Goal: Task Accomplishment & Management: Manage account settings

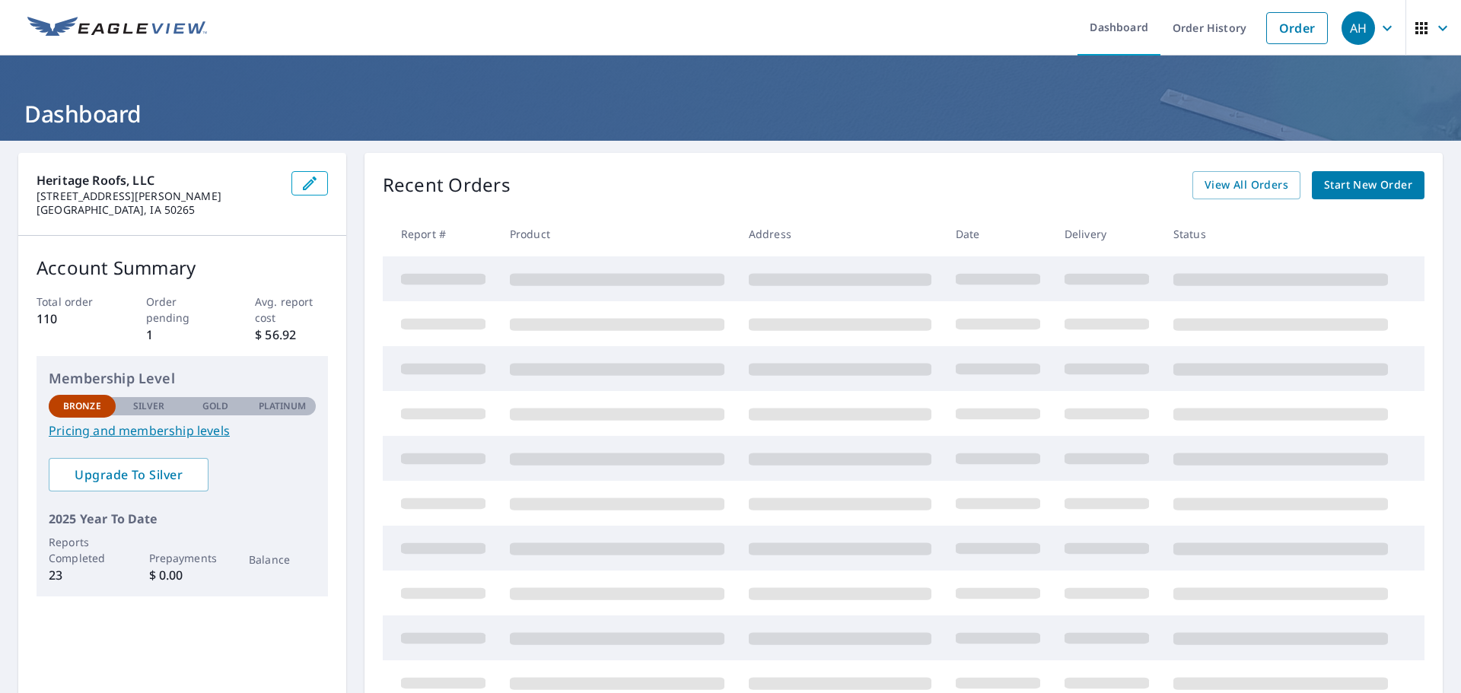
click at [1378, 29] on icon "button" at bounding box center [1387, 28] width 18 height 18
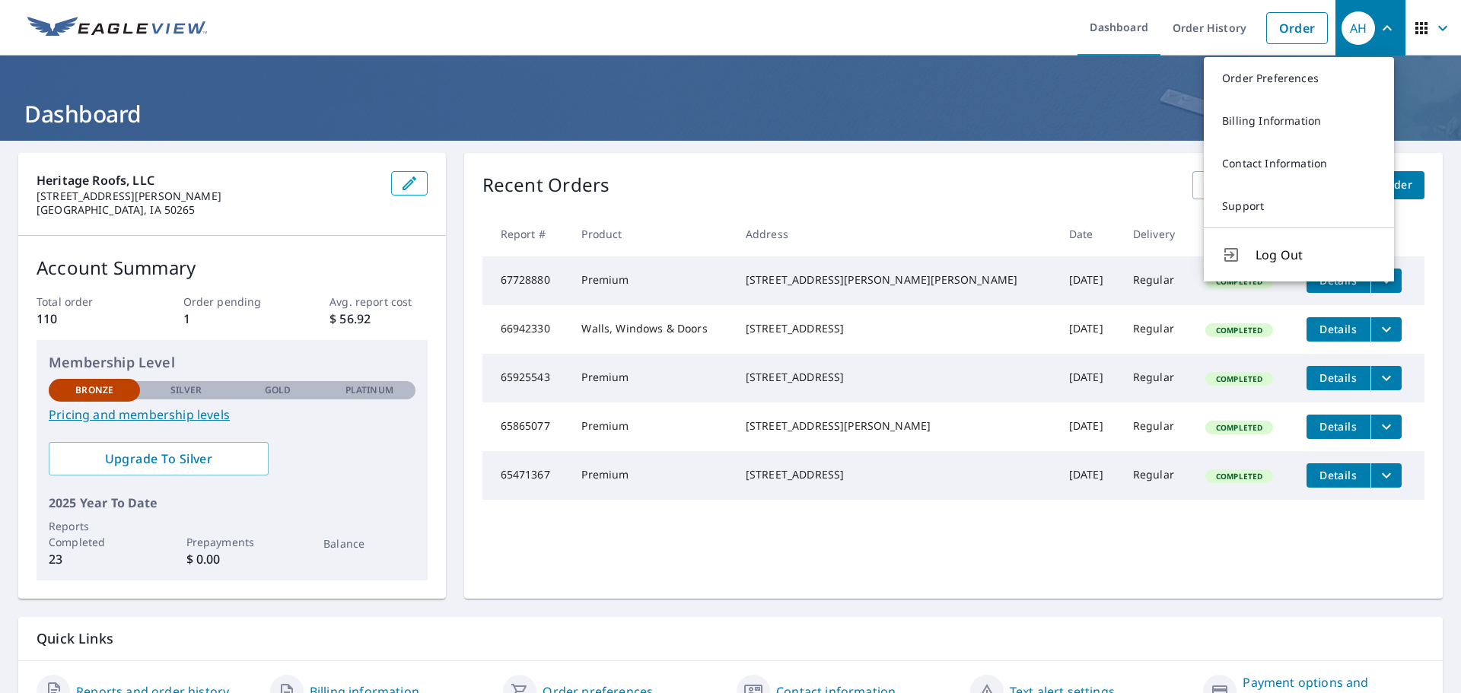
click at [1435, 22] on icon "button" at bounding box center [1443, 28] width 18 height 18
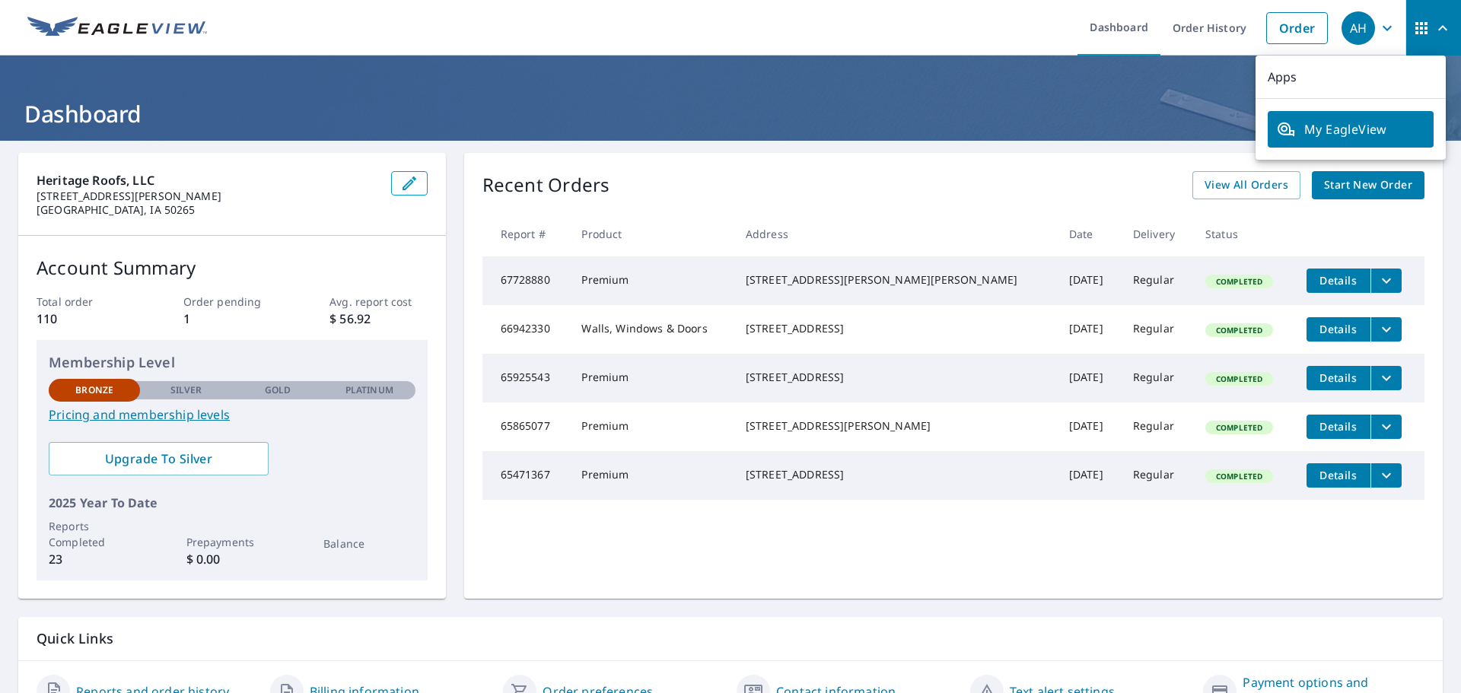
click at [1378, 33] on icon "button" at bounding box center [1387, 28] width 18 height 18
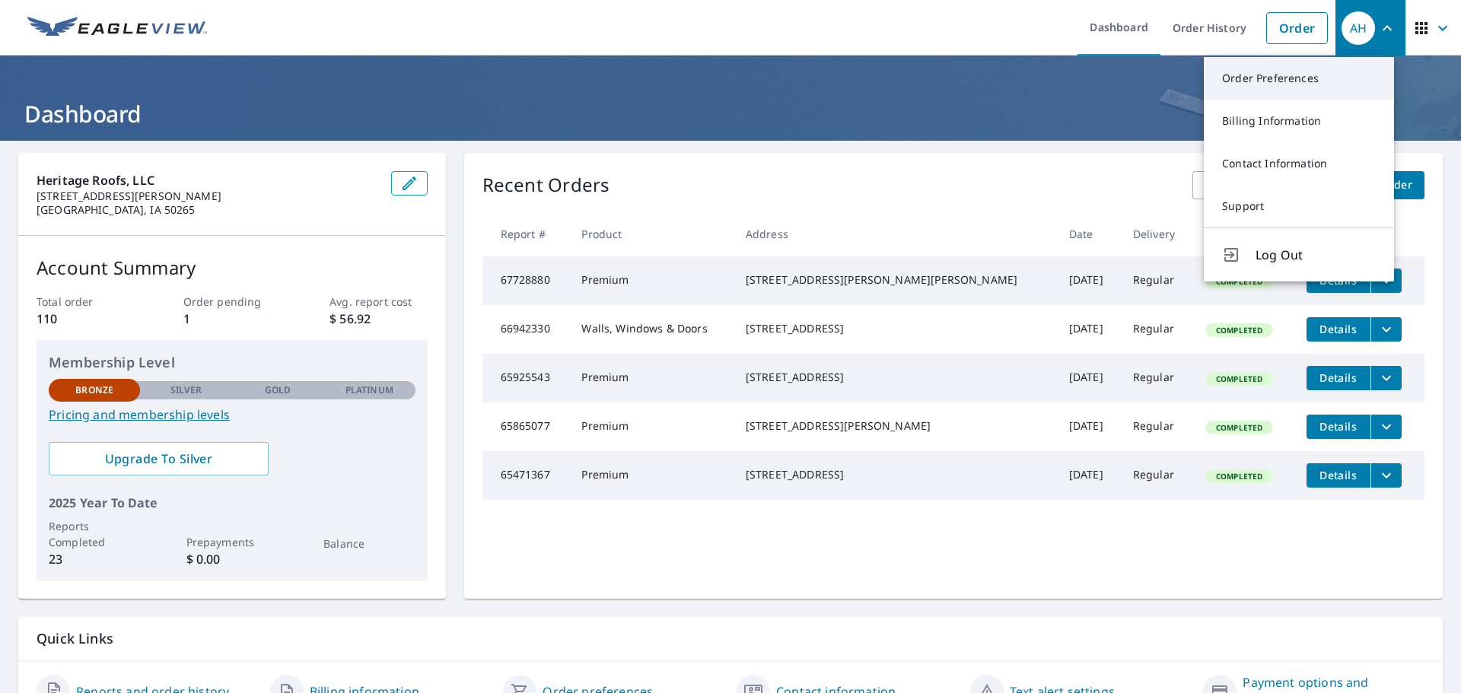
click at [1291, 87] on link "Order Preferences" at bounding box center [1299, 78] width 190 height 43
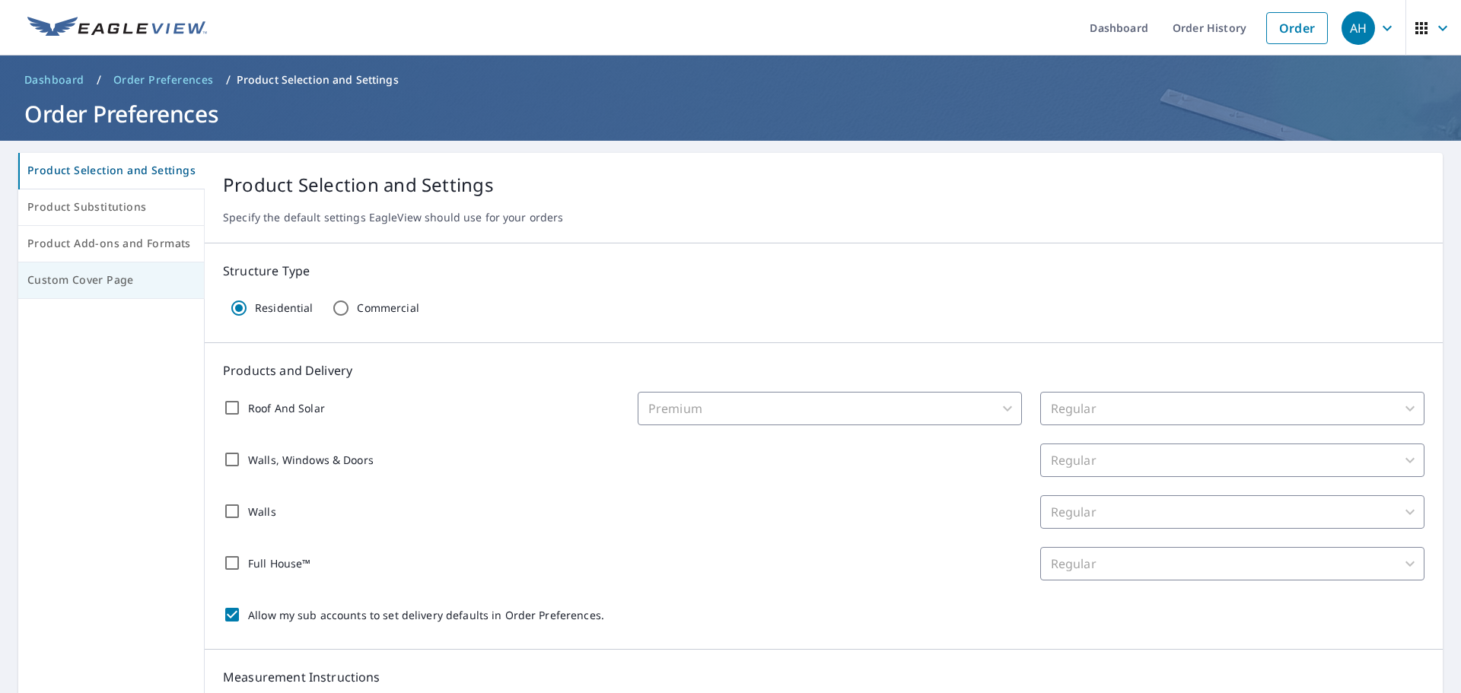
click at [116, 282] on span "Custom Cover Page" at bounding box center [110, 280] width 167 height 19
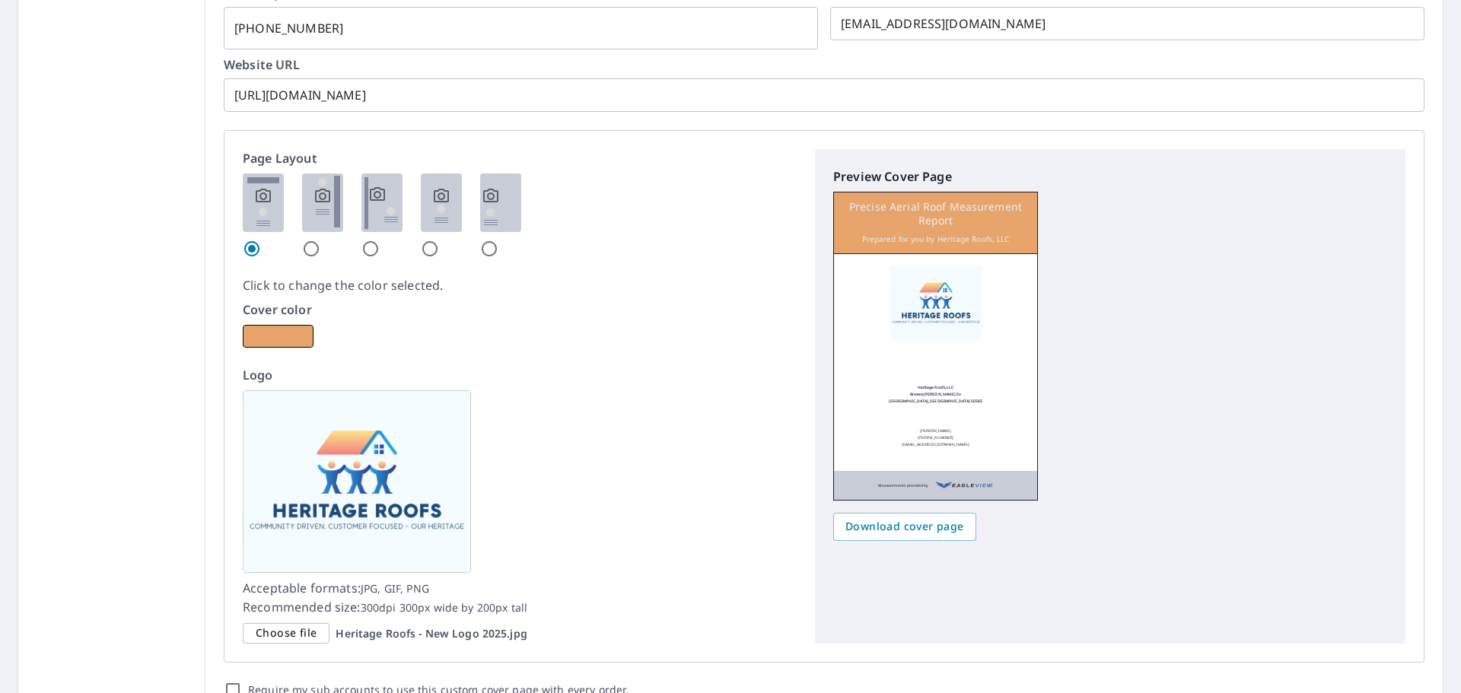
scroll to position [790, 0]
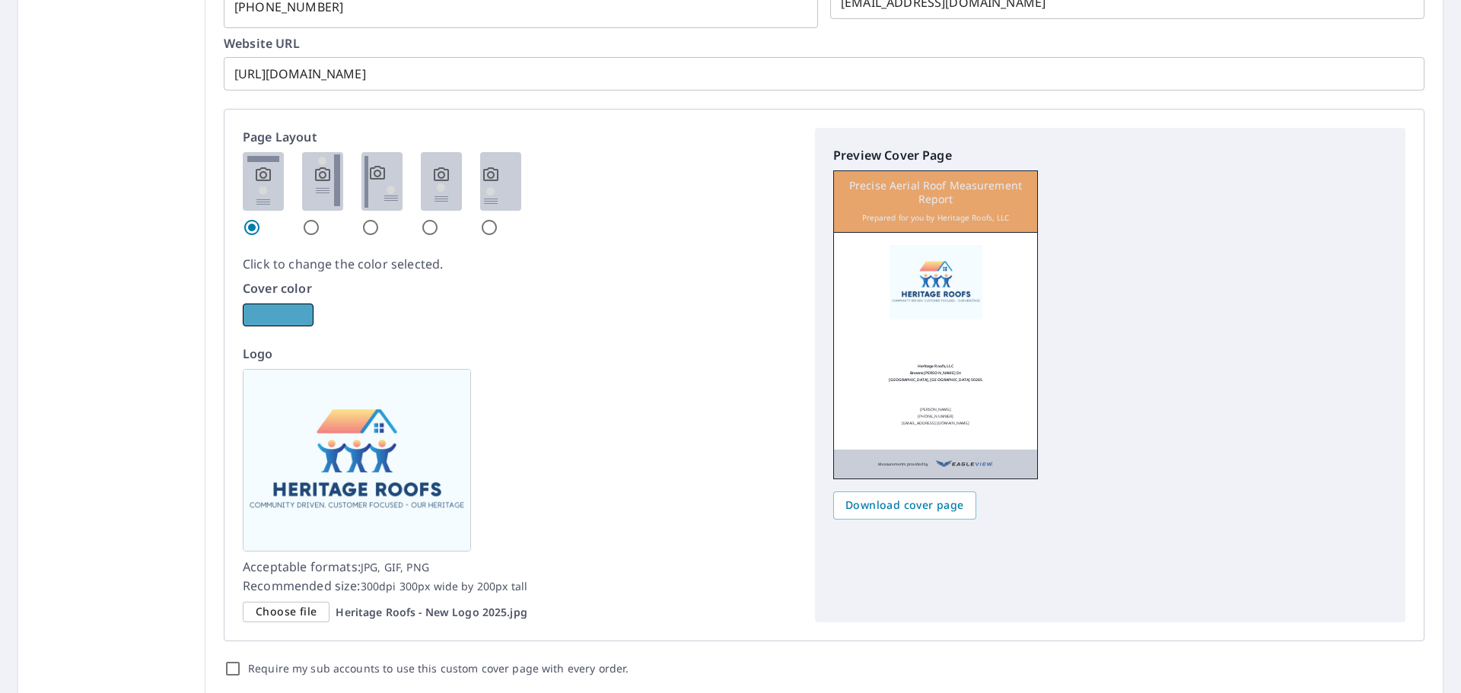
click at [289, 314] on button "button" at bounding box center [278, 315] width 71 height 23
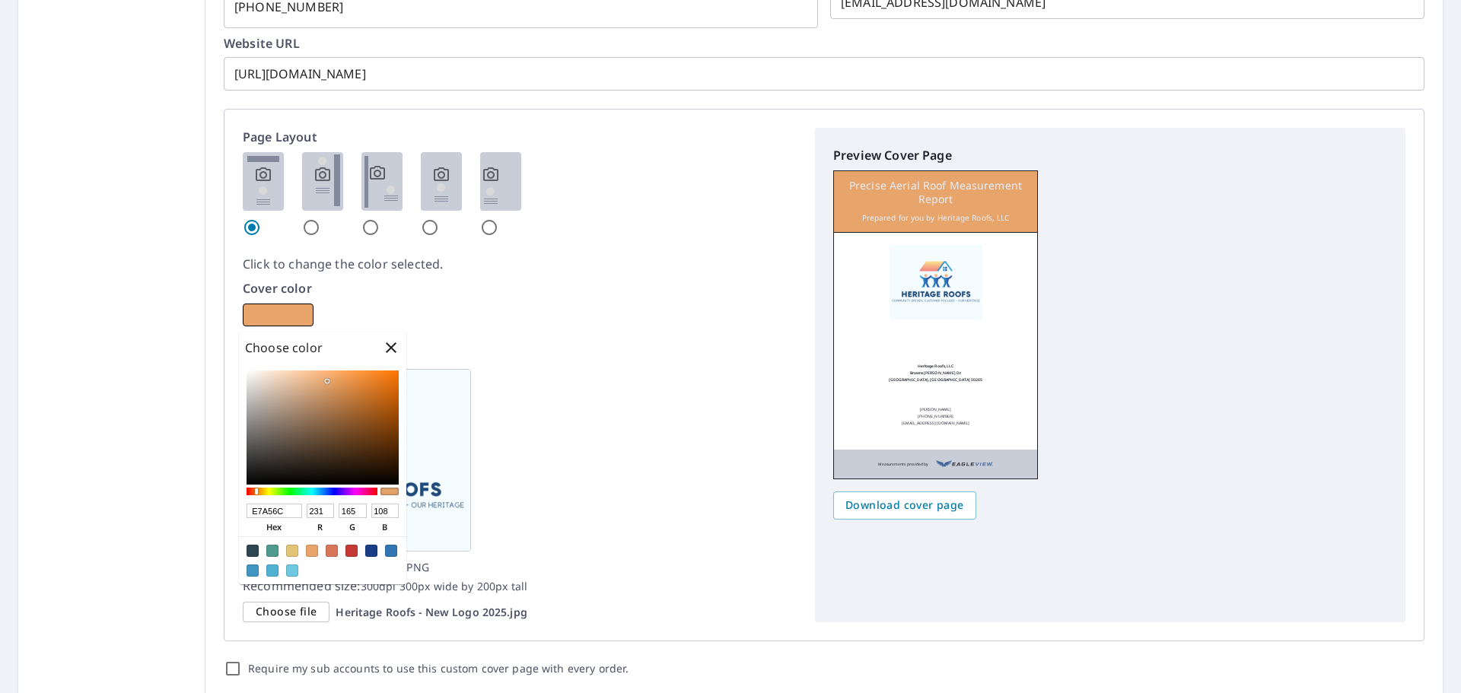
click at [701, 419] on div "Logo Acceptable formats: JPG, GIF, PNG Recommended size: 300dpi 300px wide by 2…" at bounding box center [520, 484] width 554 height 278
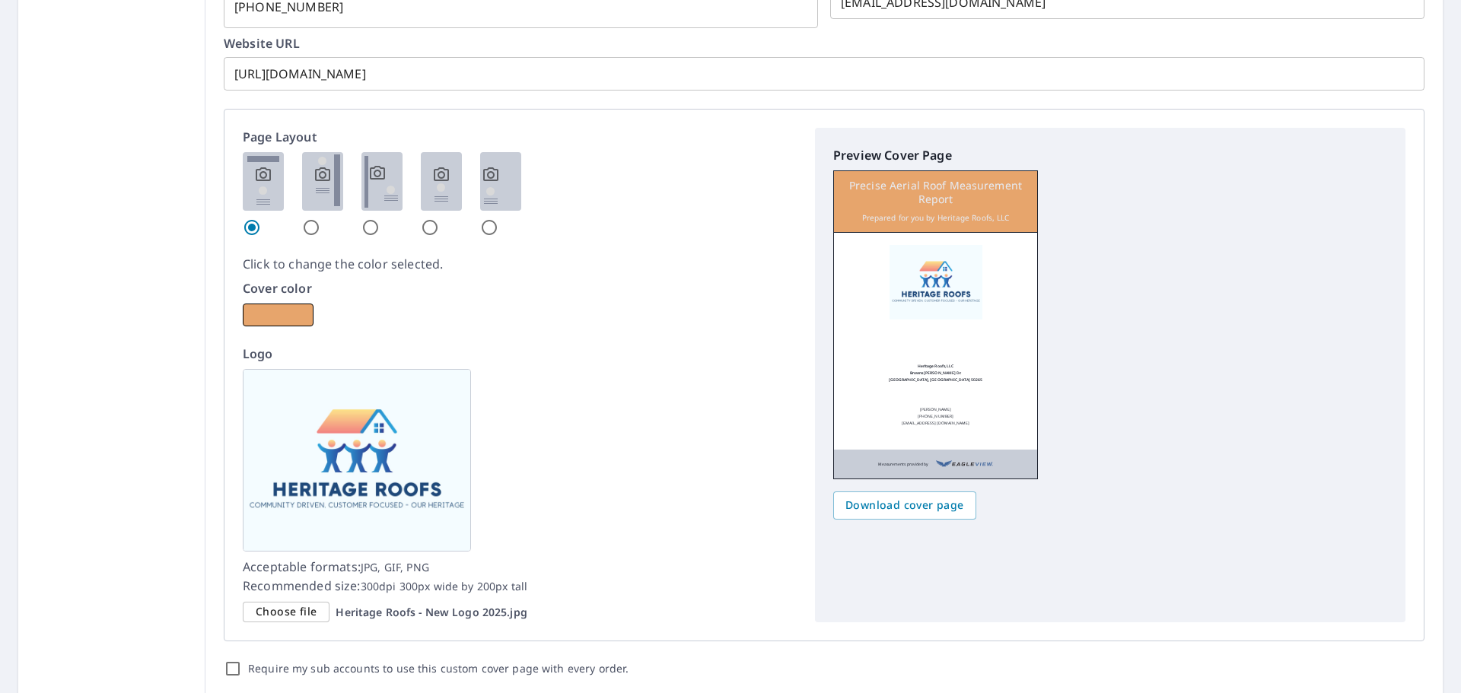
click at [317, 177] on img at bounding box center [322, 181] width 41 height 59
click at [317, 218] on input "radio" at bounding box center [311, 227] width 18 height 18
radio input "true"
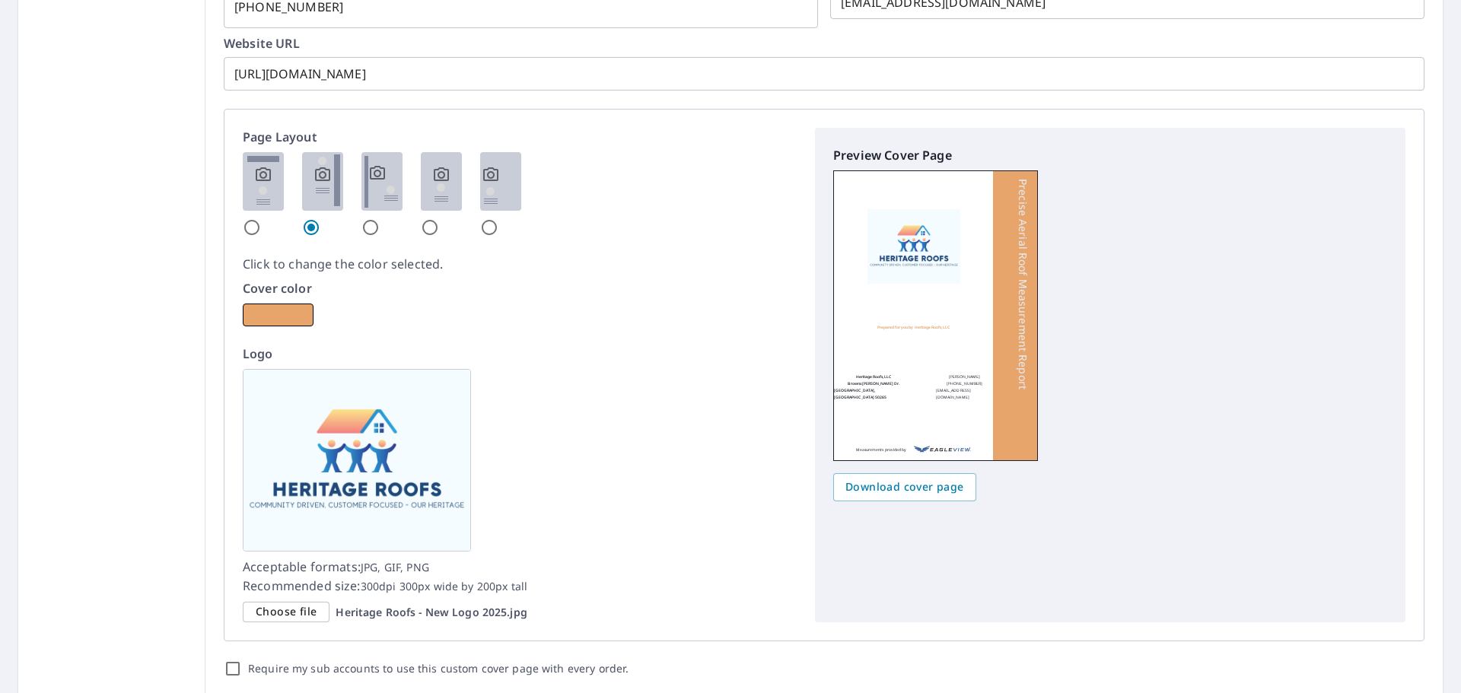
checkbox input "true"
click at [390, 180] on img at bounding box center [382, 181] width 41 height 59
click at [380, 218] on input "radio" at bounding box center [371, 227] width 18 height 18
radio input "true"
checkbox input "true"
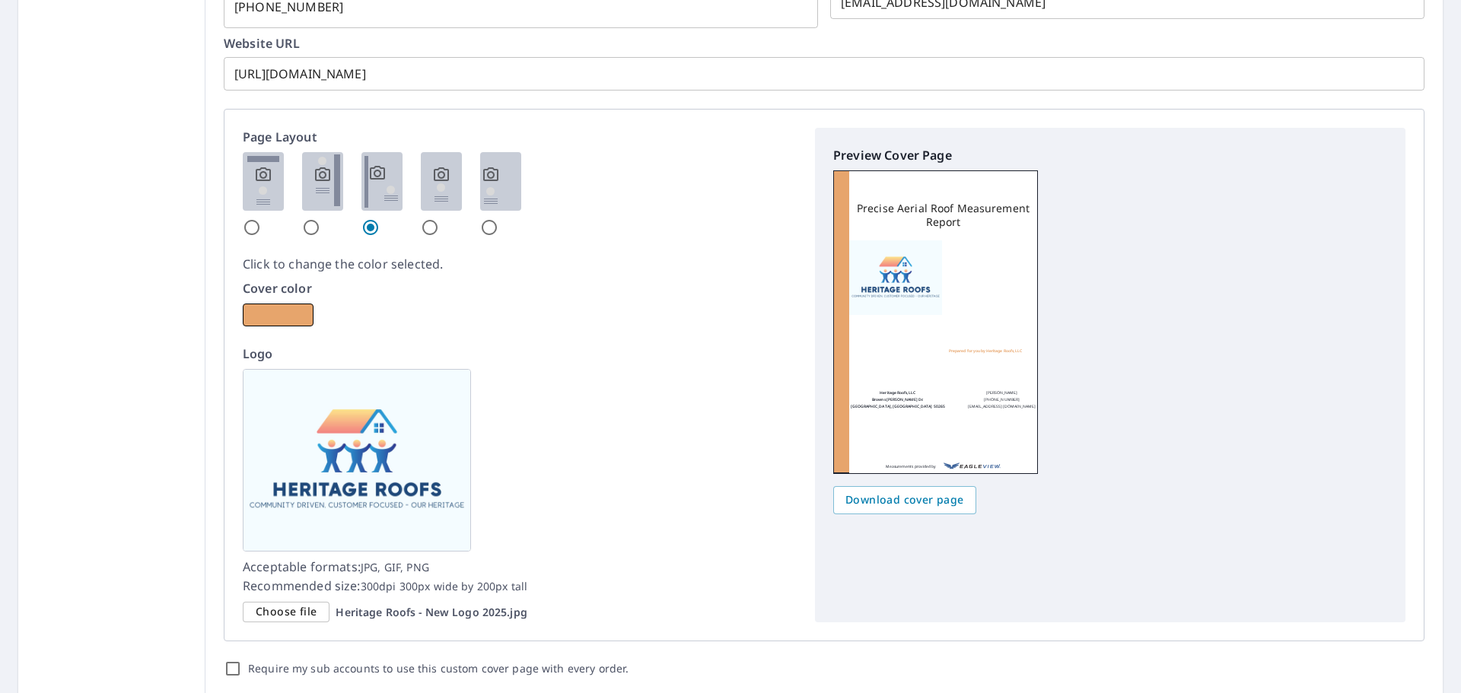
click at [435, 187] on img at bounding box center [441, 181] width 41 height 59
click at [435, 218] on input "radio" at bounding box center [430, 227] width 18 height 18
radio input "true"
checkbox input "true"
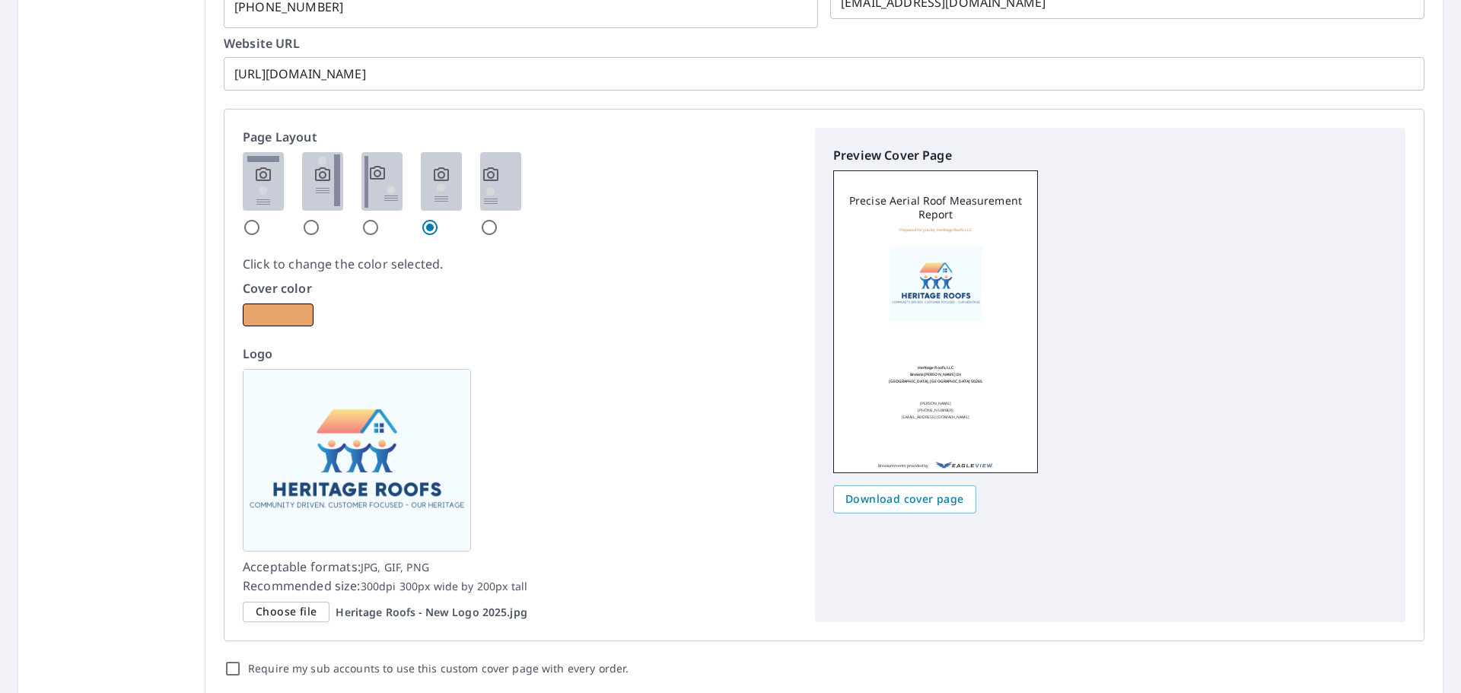
click at [486, 187] on img at bounding box center [500, 181] width 41 height 59
click at [486, 218] on input "radio" at bounding box center [489, 227] width 18 height 18
radio input "true"
checkbox input "true"
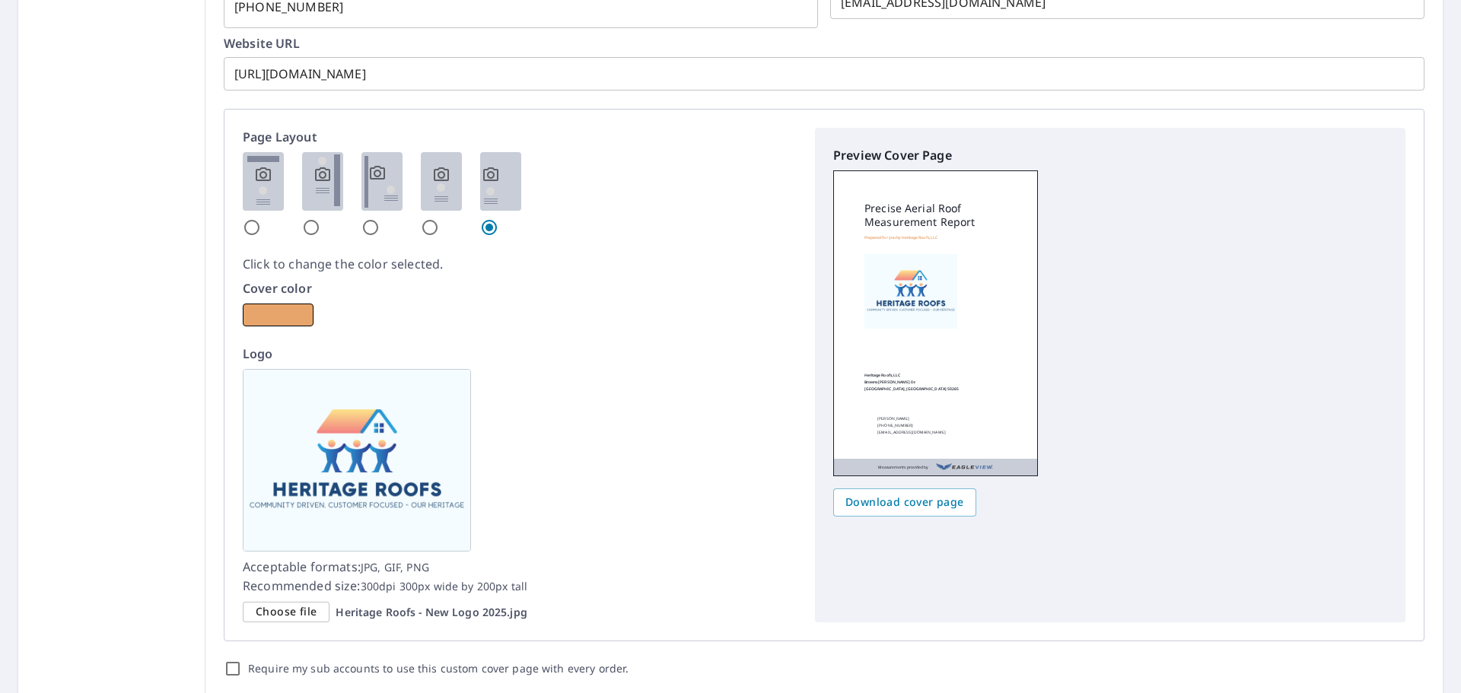
click at [257, 174] on img at bounding box center [263, 181] width 41 height 59
click at [257, 218] on input "radio" at bounding box center [252, 227] width 18 height 18
radio input "true"
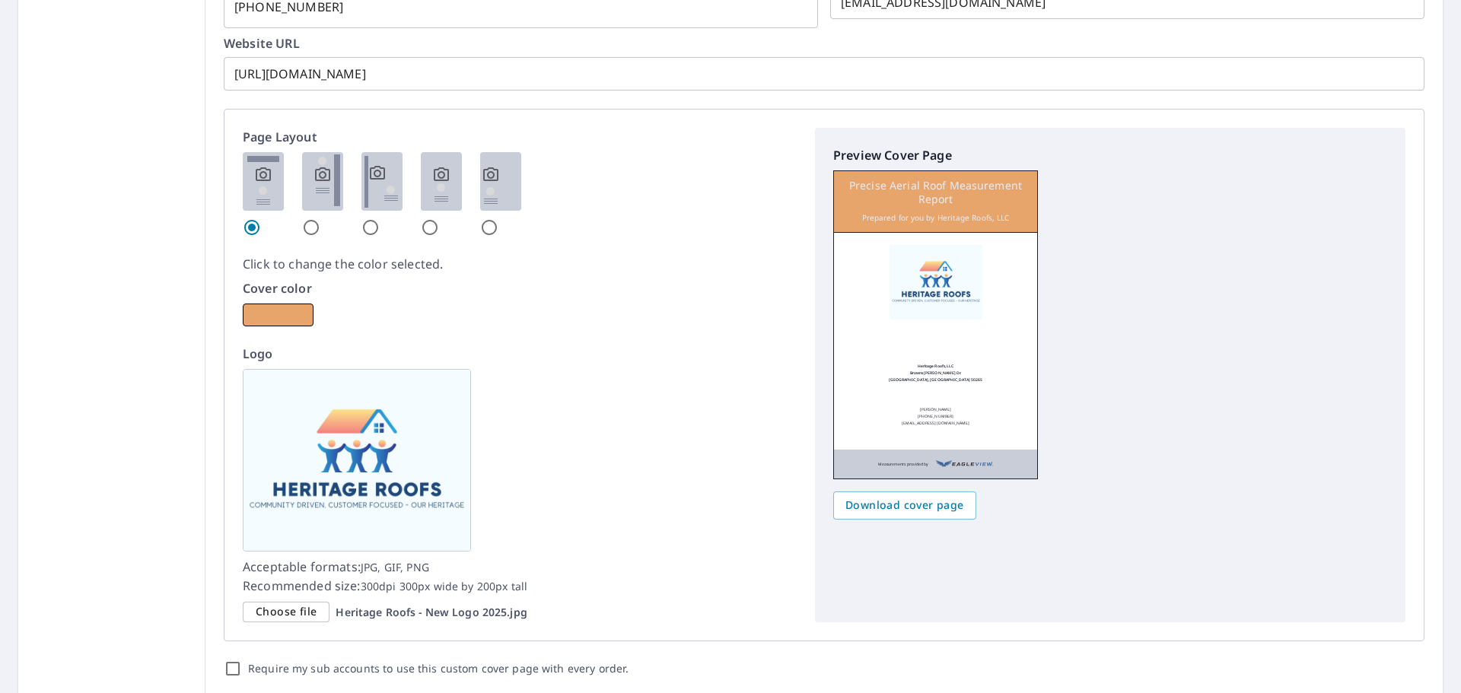
checkbox input "true"
click at [321, 181] on img at bounding box center [322, 181] width 41 height 59
click at [320, 218] on input "radio" at bounding box center [311, 227] width 18 height 18
radio input "true"
checkbox input "true"
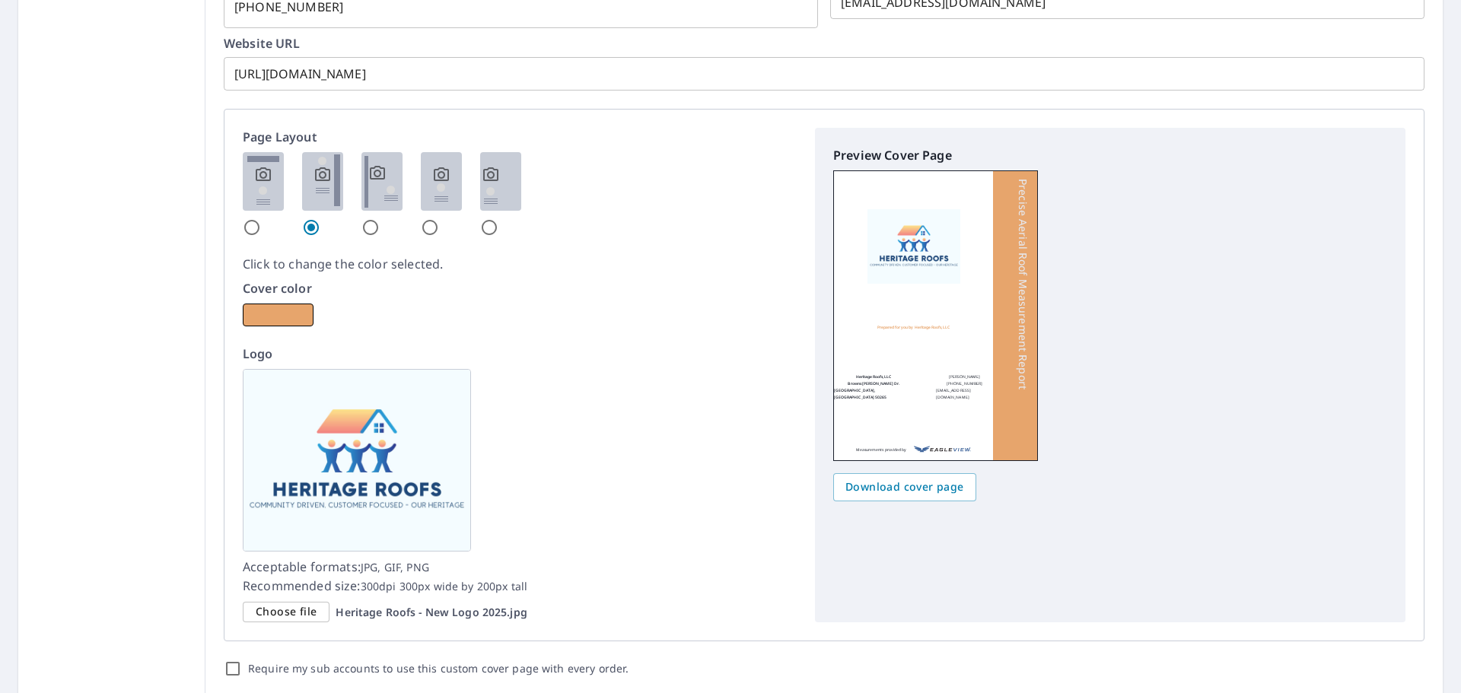
click at [384, 190] on img at bounding box center [382, 181] width 41 height 59
click at [380, 218] on input "radio" at bounding box center [371, 227] width 18 height 18
radio input "true"
checkbox input "true"
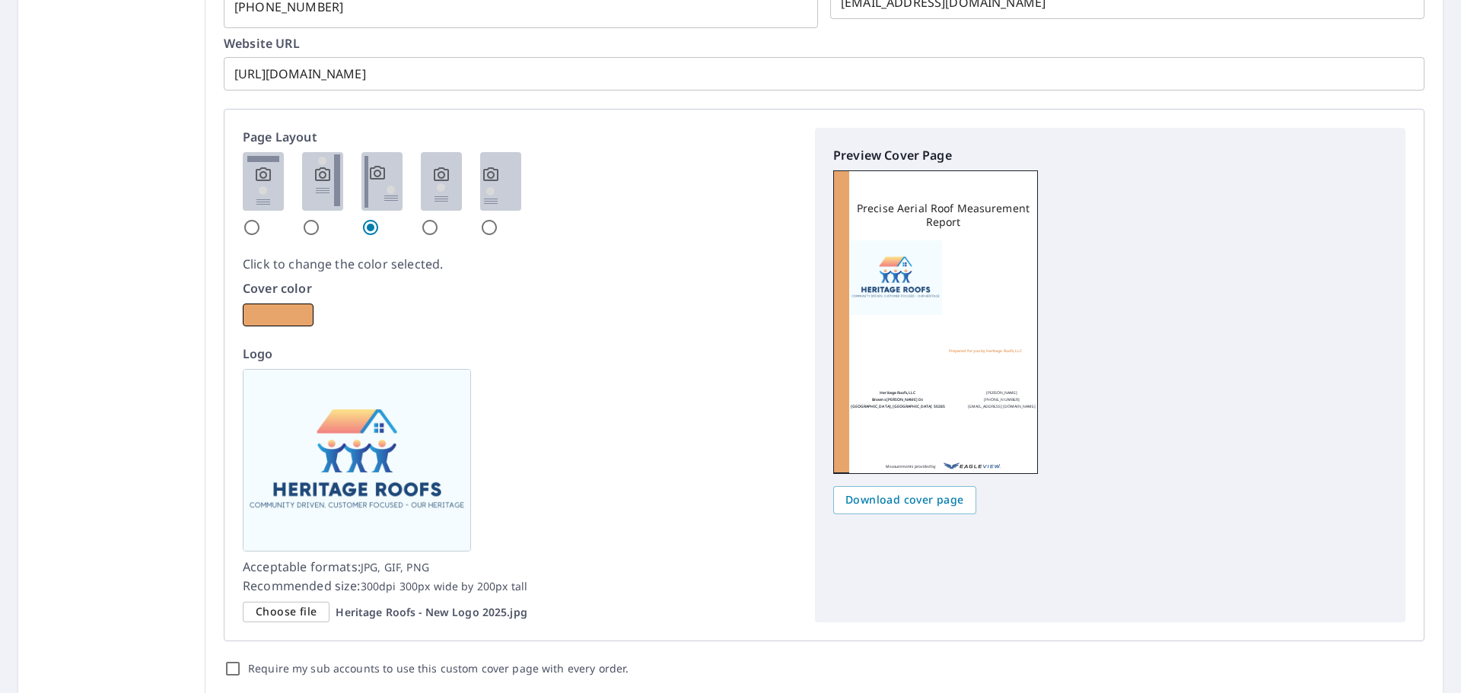
click at [441, 181] on img at bounding box center [441, 181] width 41 height 59
click at [439, 218] on input "radio" at bounding box center [430, 227] width 18 height 18
radio input "true"
checkbox input "true"
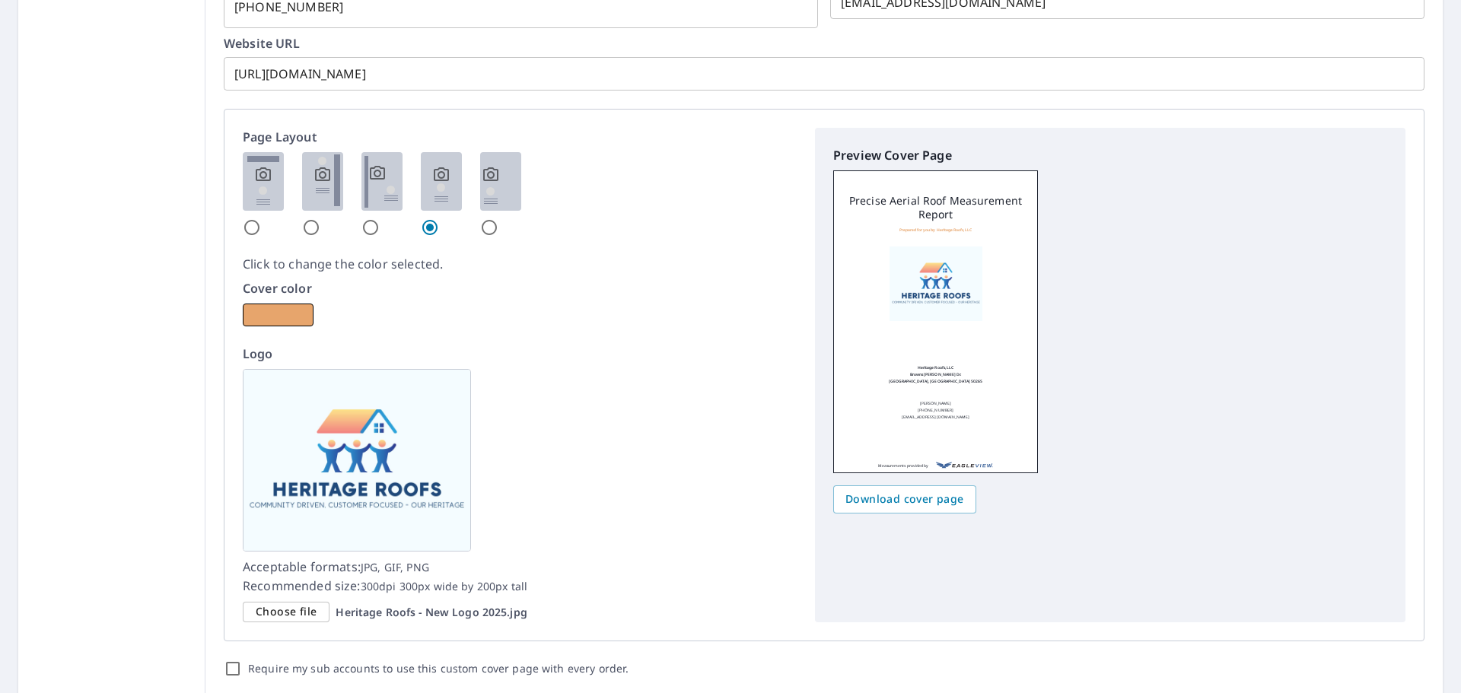
click at [311, 190] on img at bounding box center [322, 181] width 41 height 59
click at [311, 218] on input "radio" at bounding box center [311, 227] width 18 height 18
radio input "true"
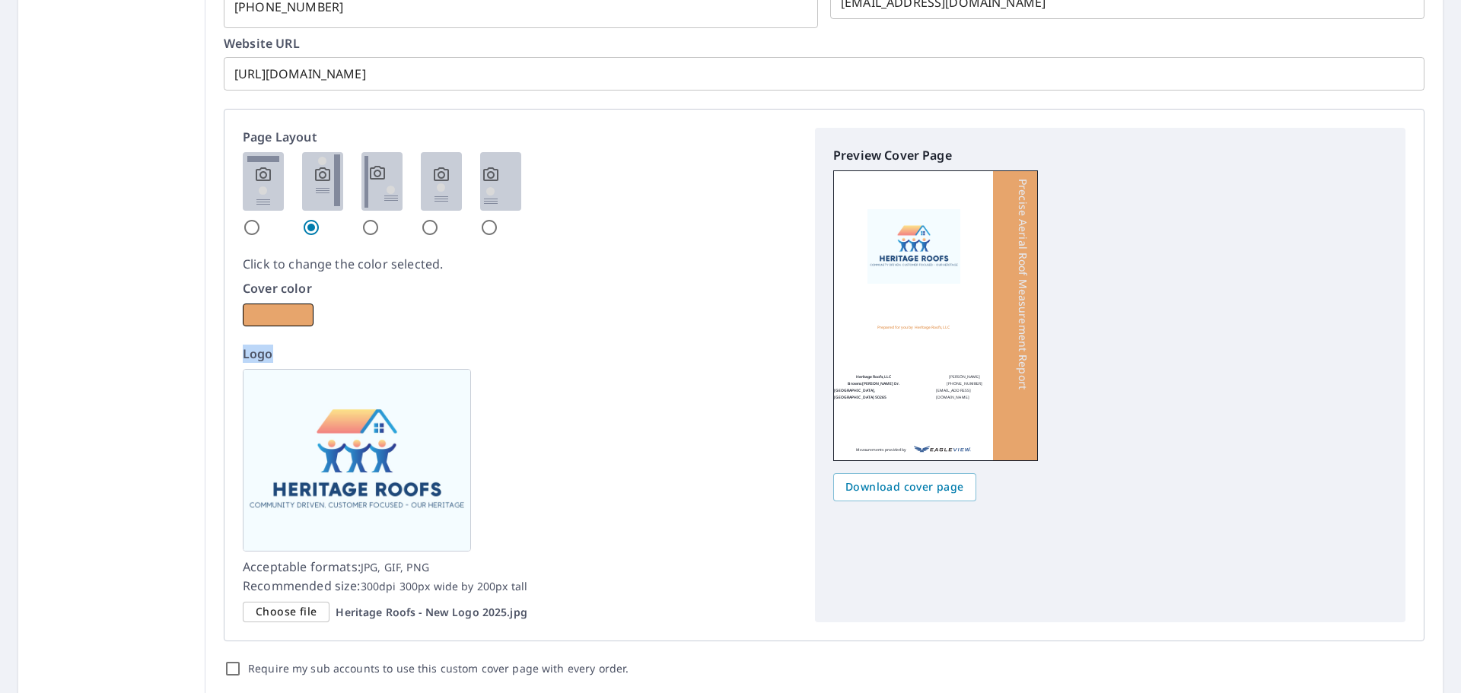
drag, startPoint x: 739, startPoint y: 427, endPoint x: 509, endPoint y: 302, distance: 261.6
click at [509, 302] on div "Page Layout Click to change the color selected. Cover color Logo Acceptable for…" at bounding box center [520, 375] width 554 height 495
click at [280, 329] on div "Page Layout Click to change the color selected. Cover color Logo Acceptable for…" at bounding box center [520, 375] width 554 height 495
click at [295, 311] on button "button" at bounding box center [278, 315] width 71 height 23
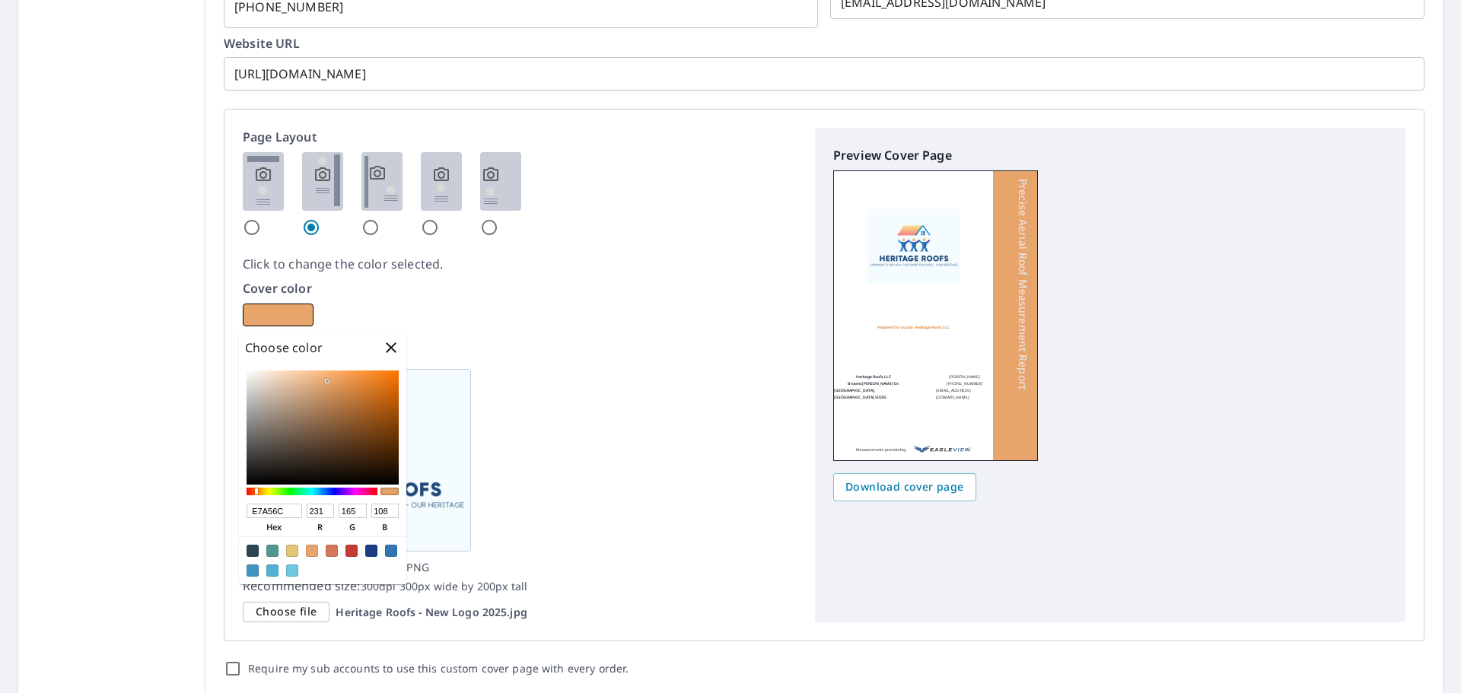
checkbox input "true"
type input "E6822C"
type input "230"
type input "130"
type input "44"
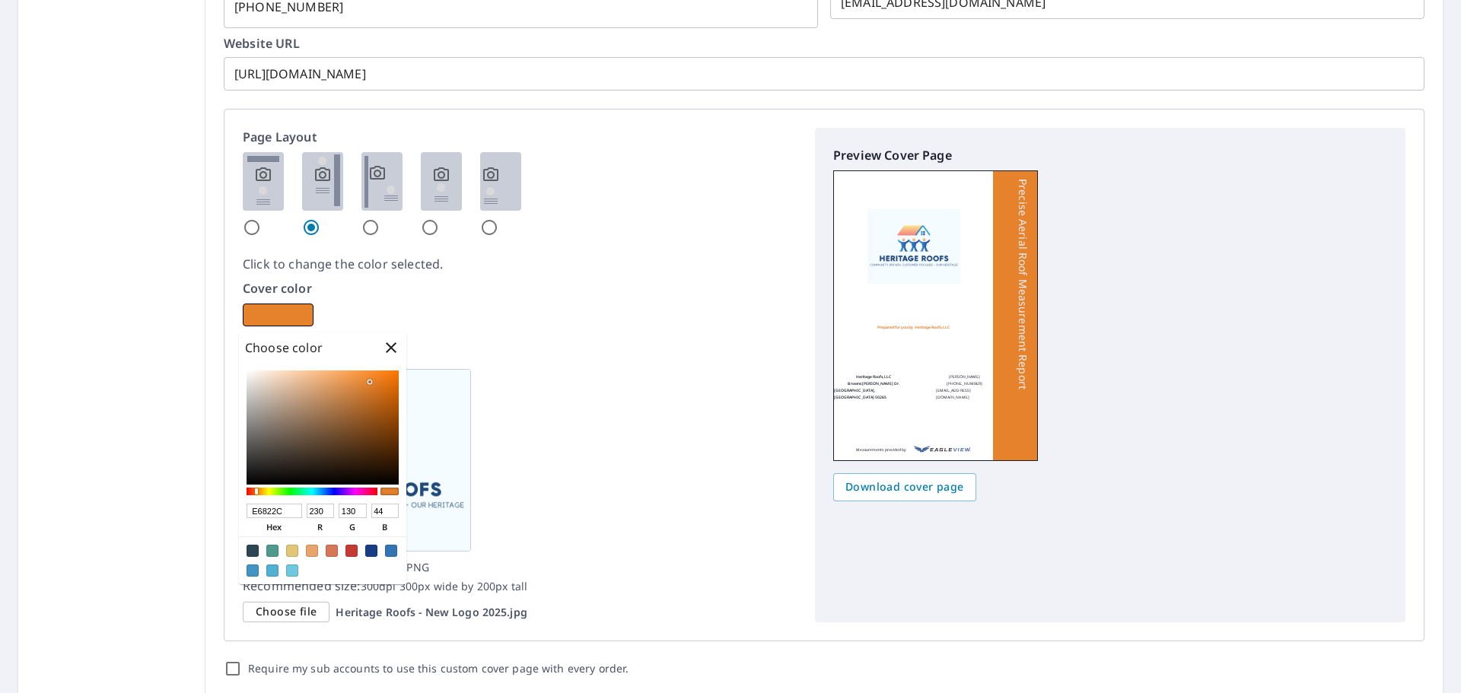
click at [370, 382] on div at bounding box center [323, 428] width 152 height 114
click at [594, 256] on p "Click to change the color selected." at bounding box center [520, 264] width 554 height 18
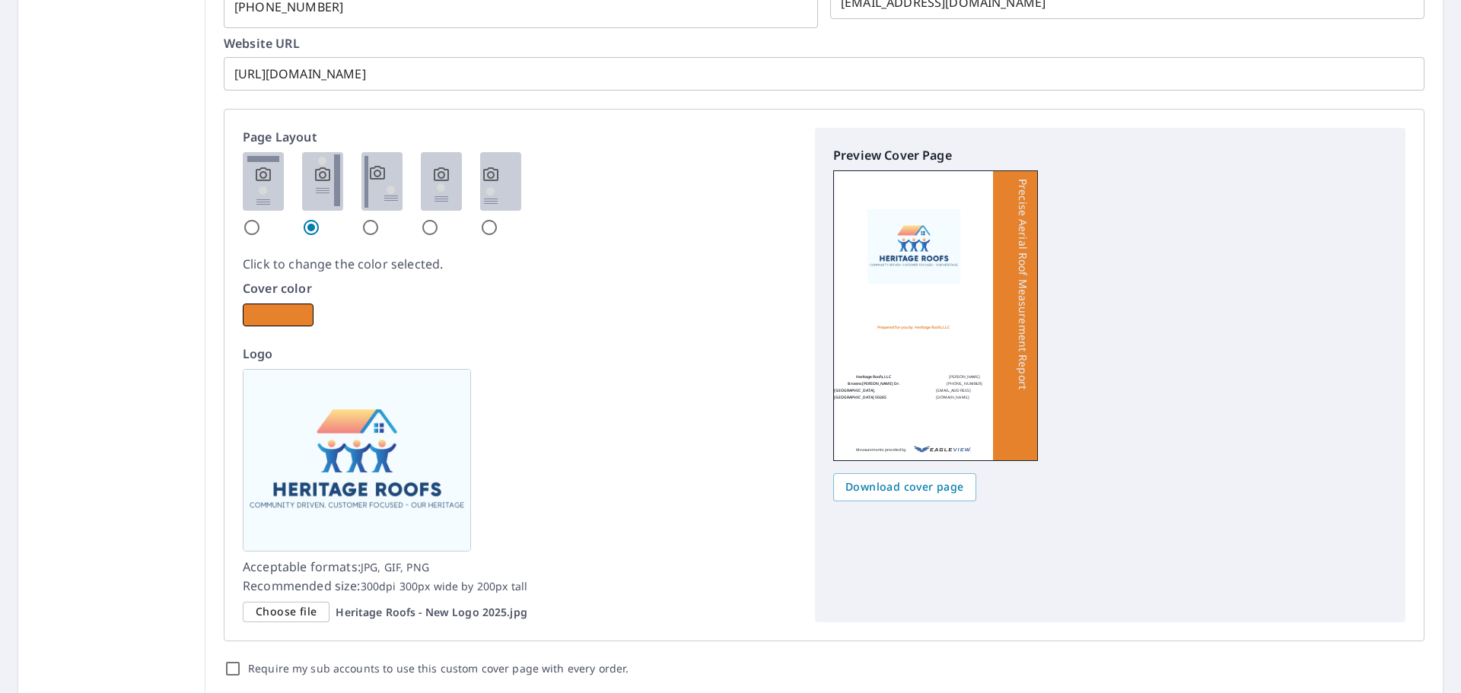
click at [244, 171] on img at bounding box center [263, 181] width 41 height 59
click at [244, 218] on input "radio" at bounding box center [252, 227] width 18 height 18
radio input "true"
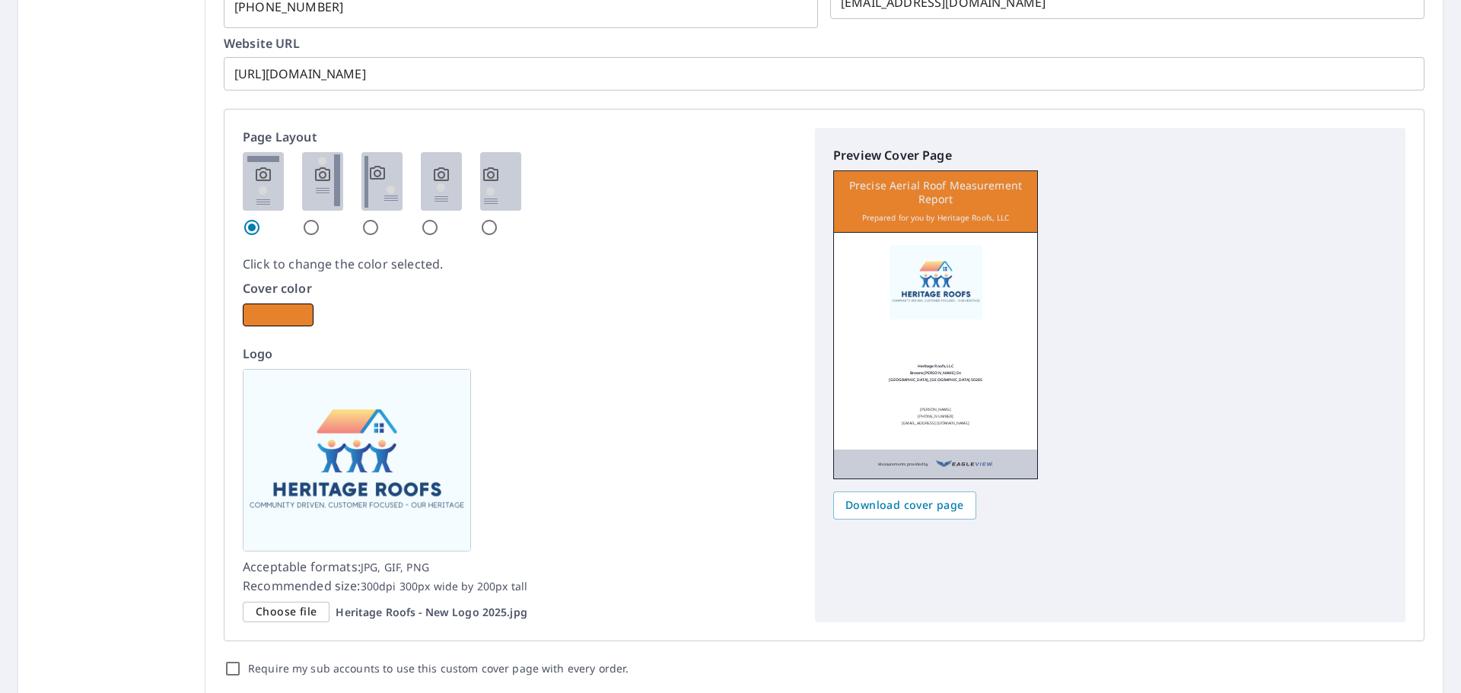
scroll to position [897, 0]
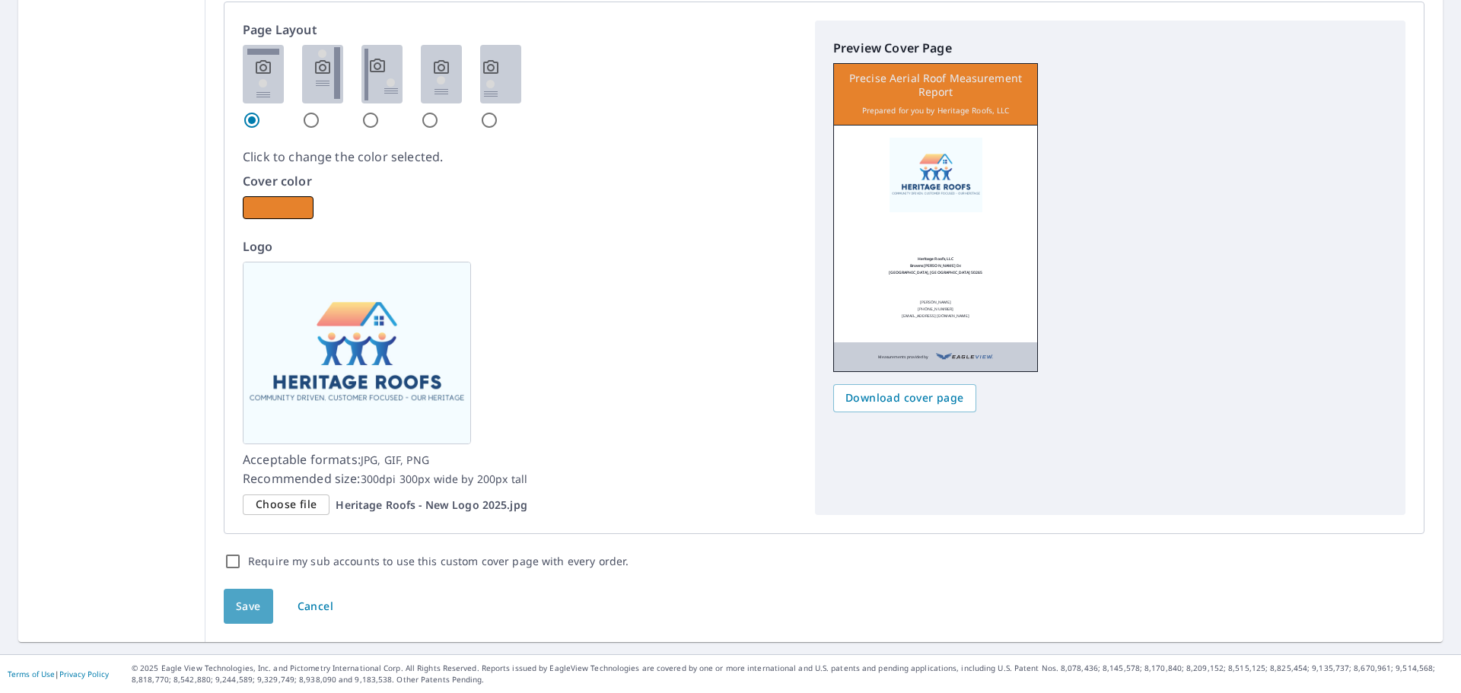
click at [236, 609] on span "Save" at bounding box center [248, 607] width 25 height 19
checkbox input "true"
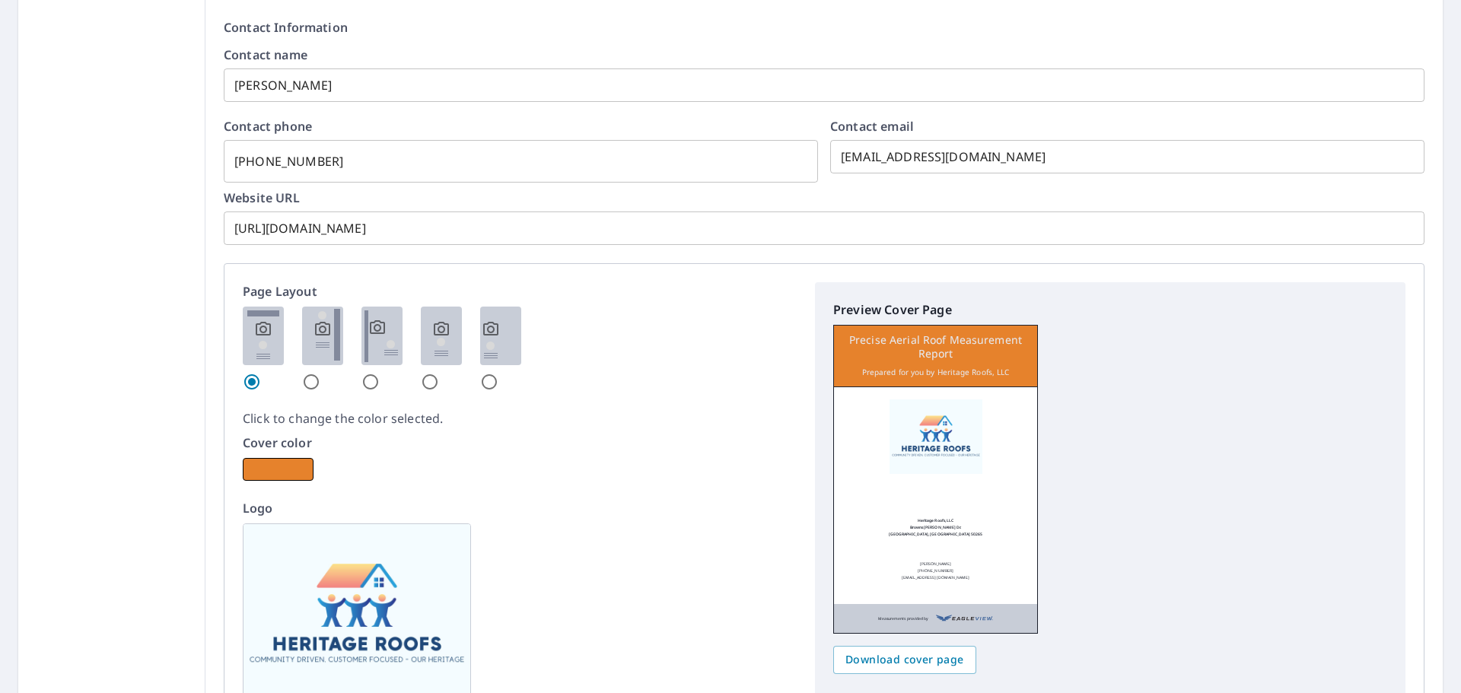
checkbox input "true"
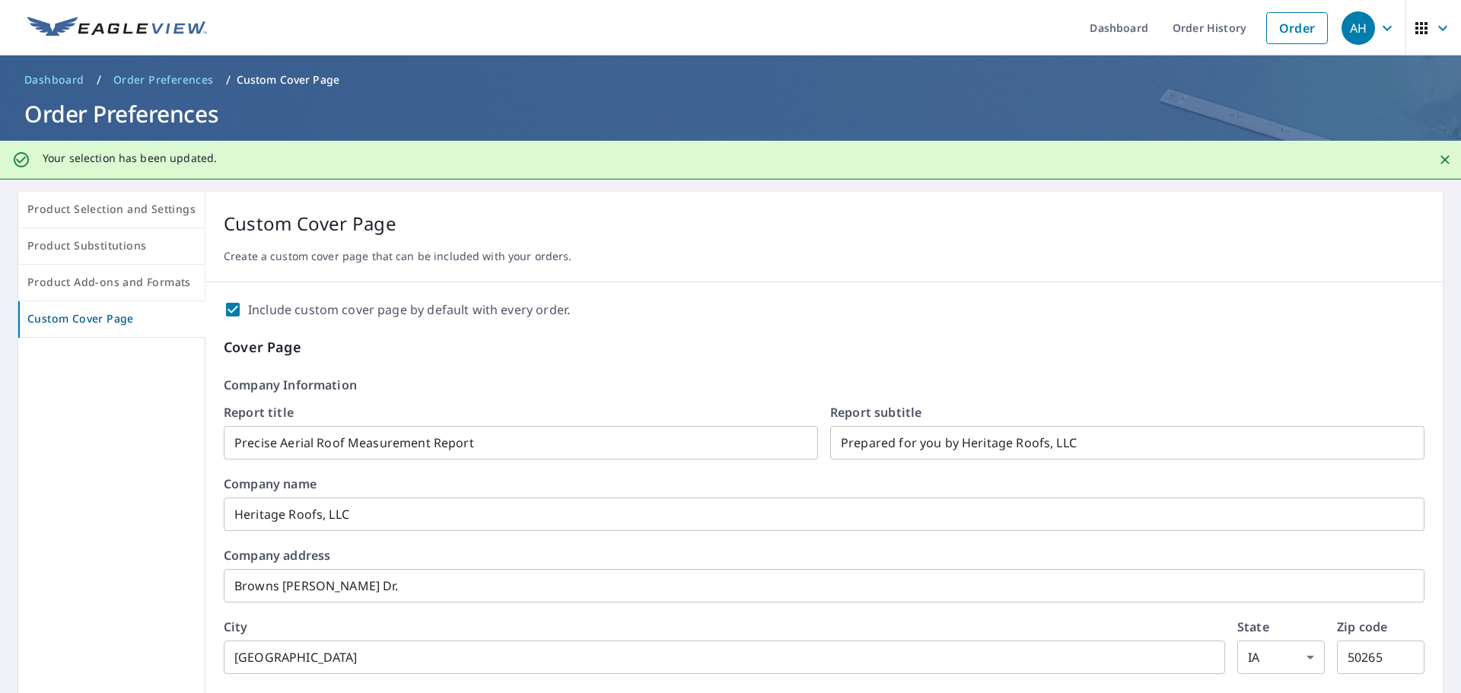
scroll to position [936, 0]
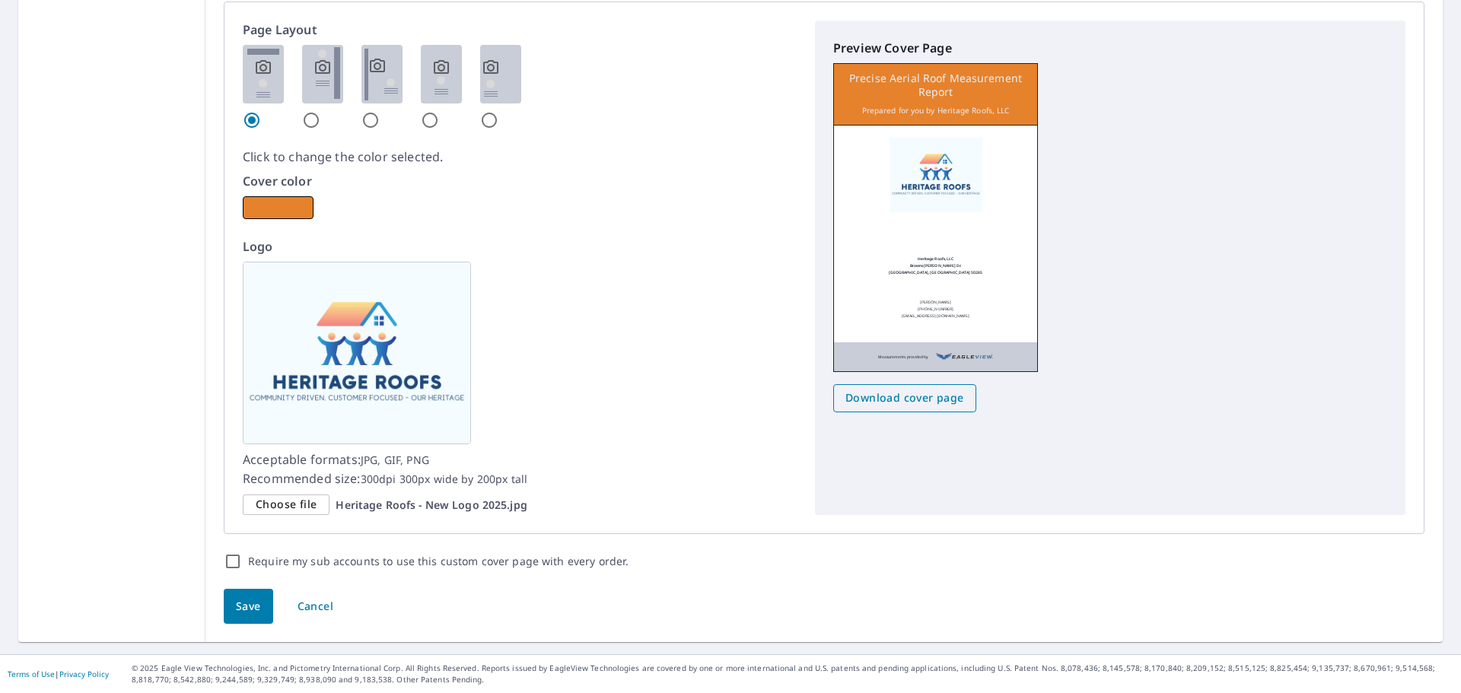
click at [919, 398] on span "Download cover page" at bounding box center [905, 398] width 119 height 19
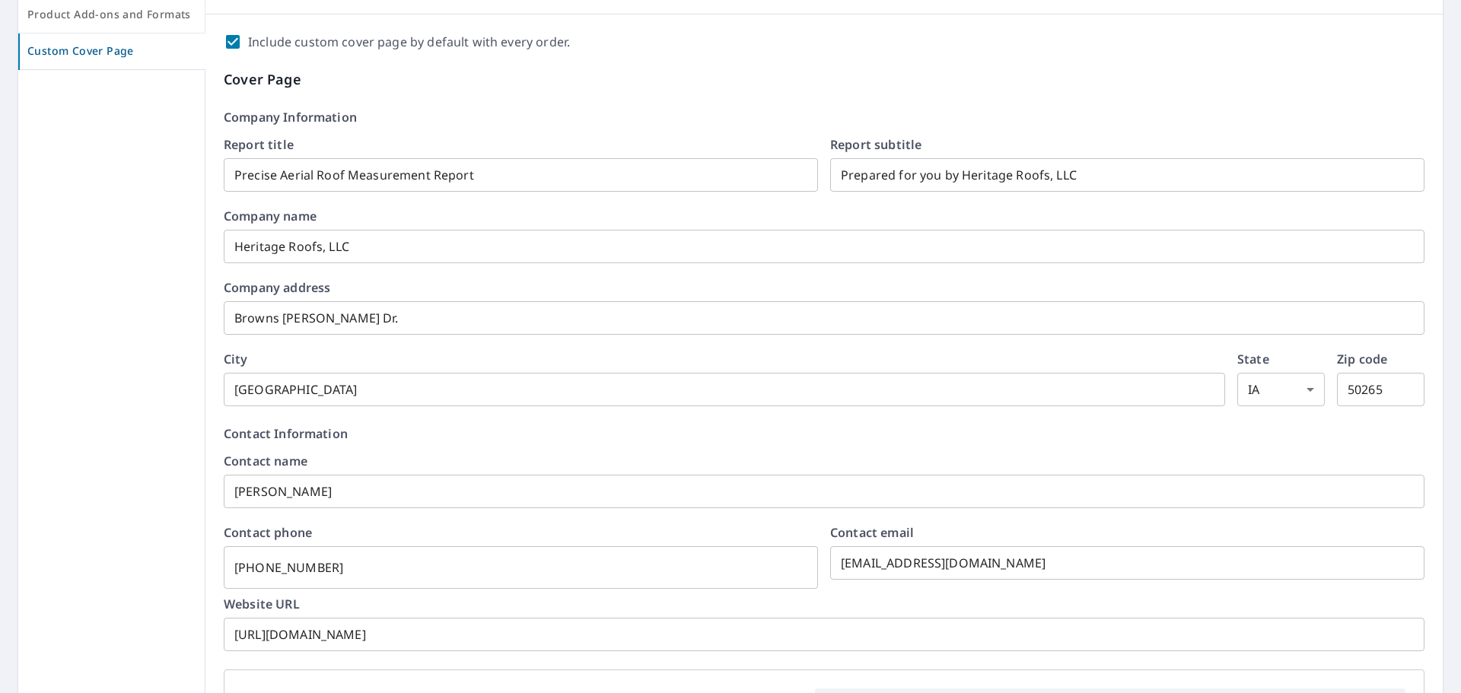
scroll to position [0, 0]
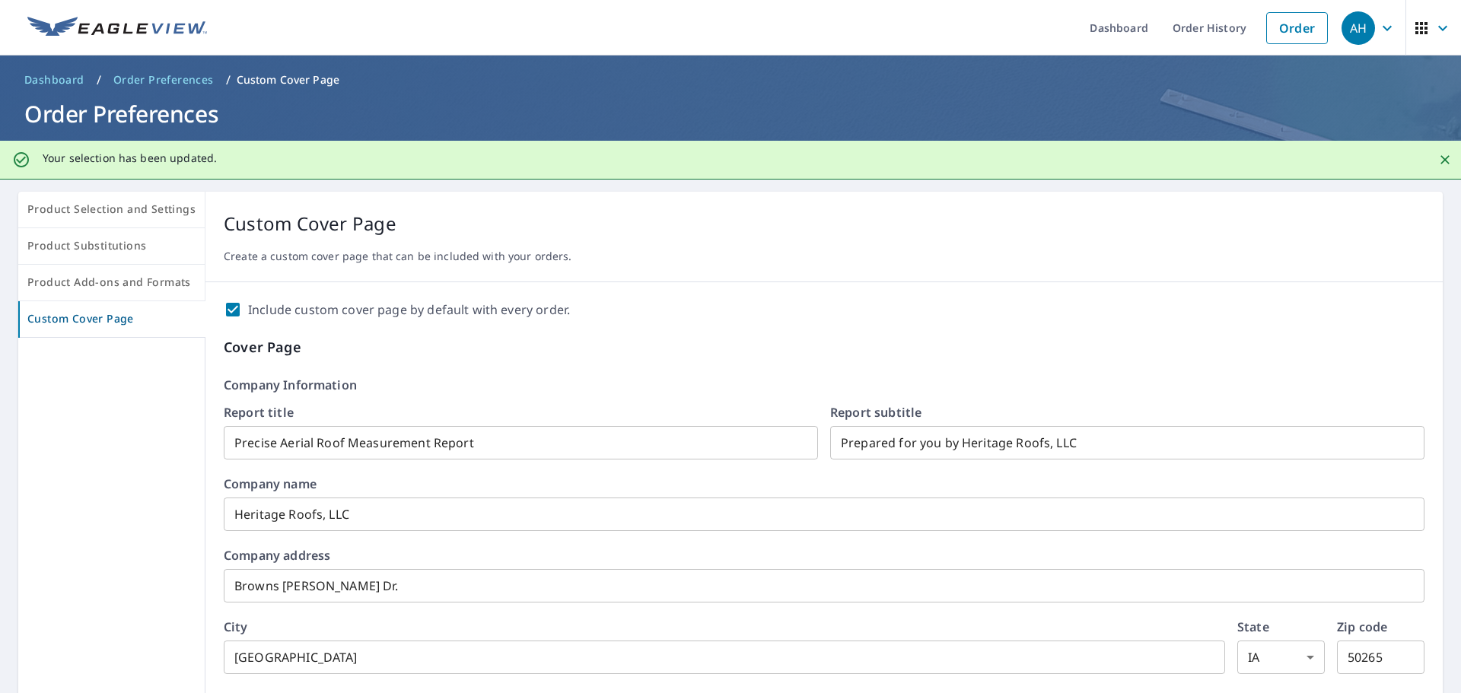
click at [1365, 29] on span "AH" at bounding box center [1371, 28] width 58 height 37
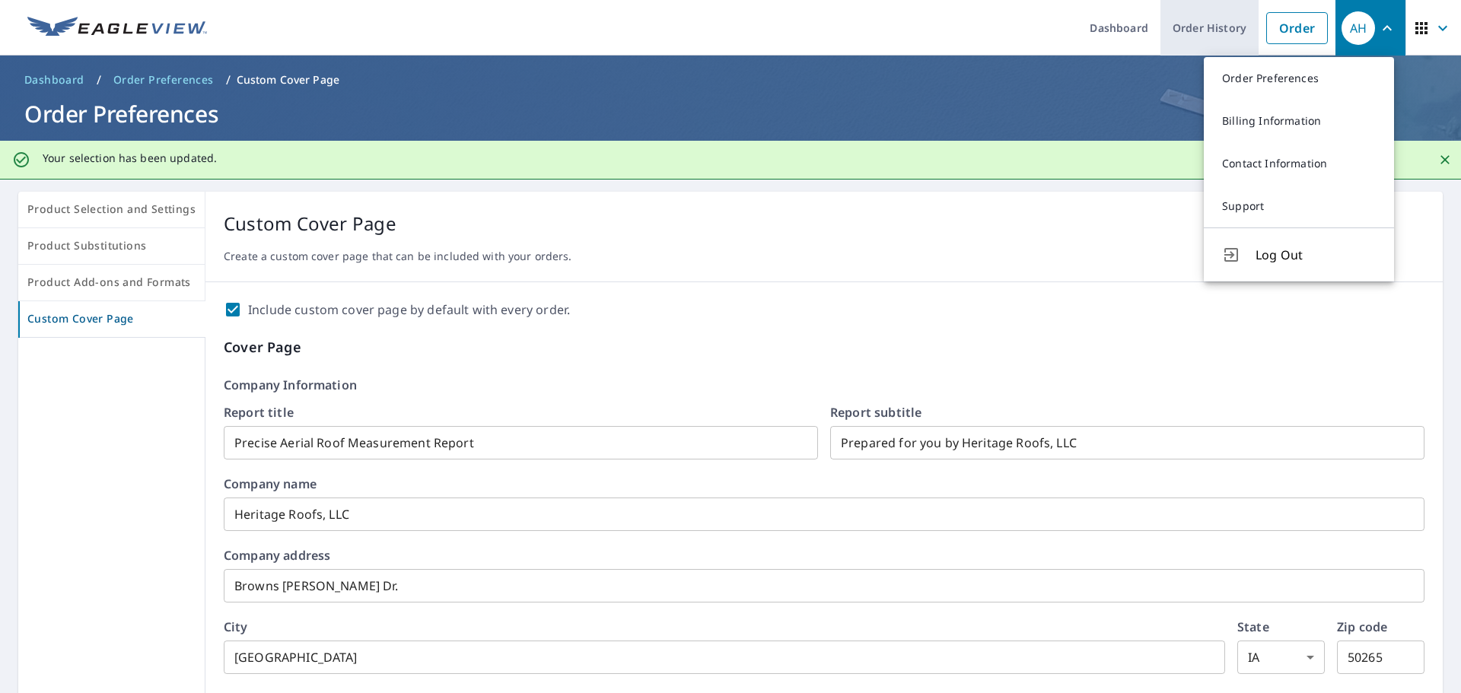
click at [1232, 30] on link "Order History" at bounding box center [1210, 28] width 98 height 56
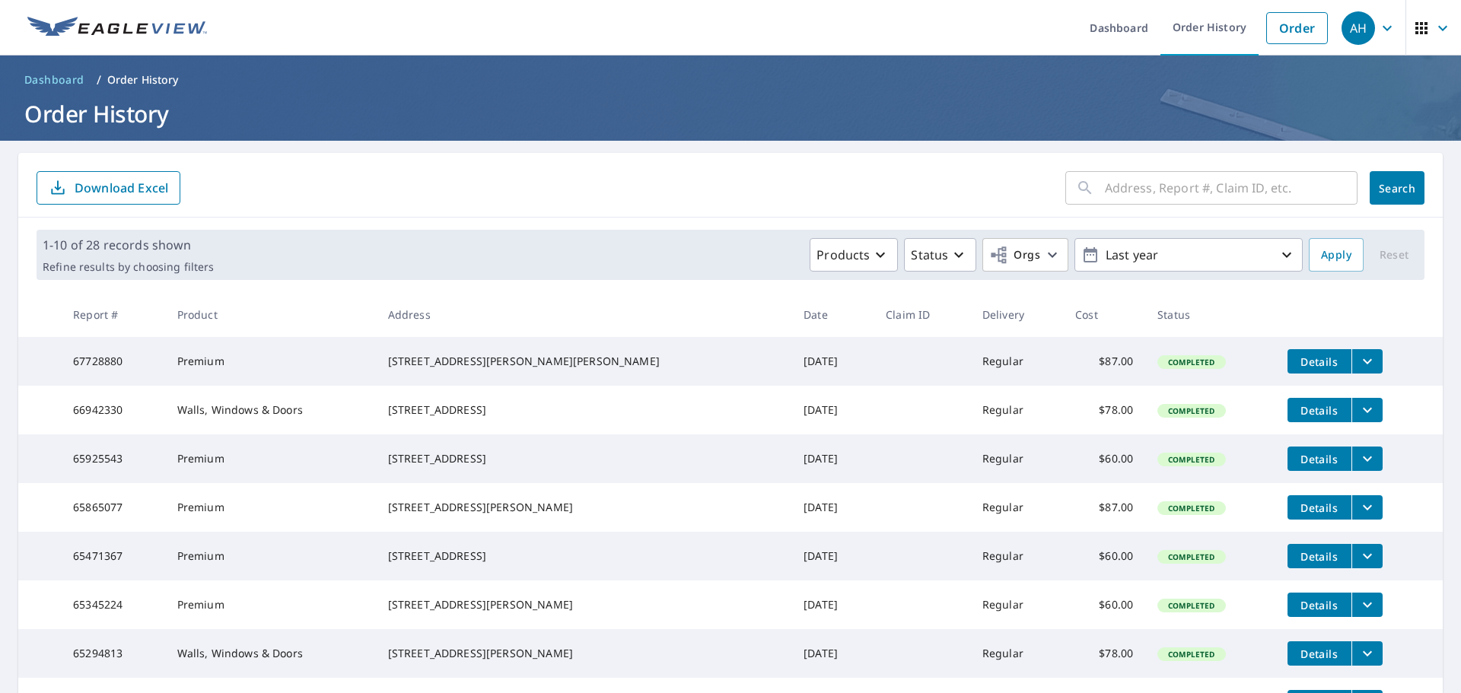
click at [1363, 362] on icon "filesDropdownBtn-67728880" at bounding box center [1367, 361] width 9 height 5
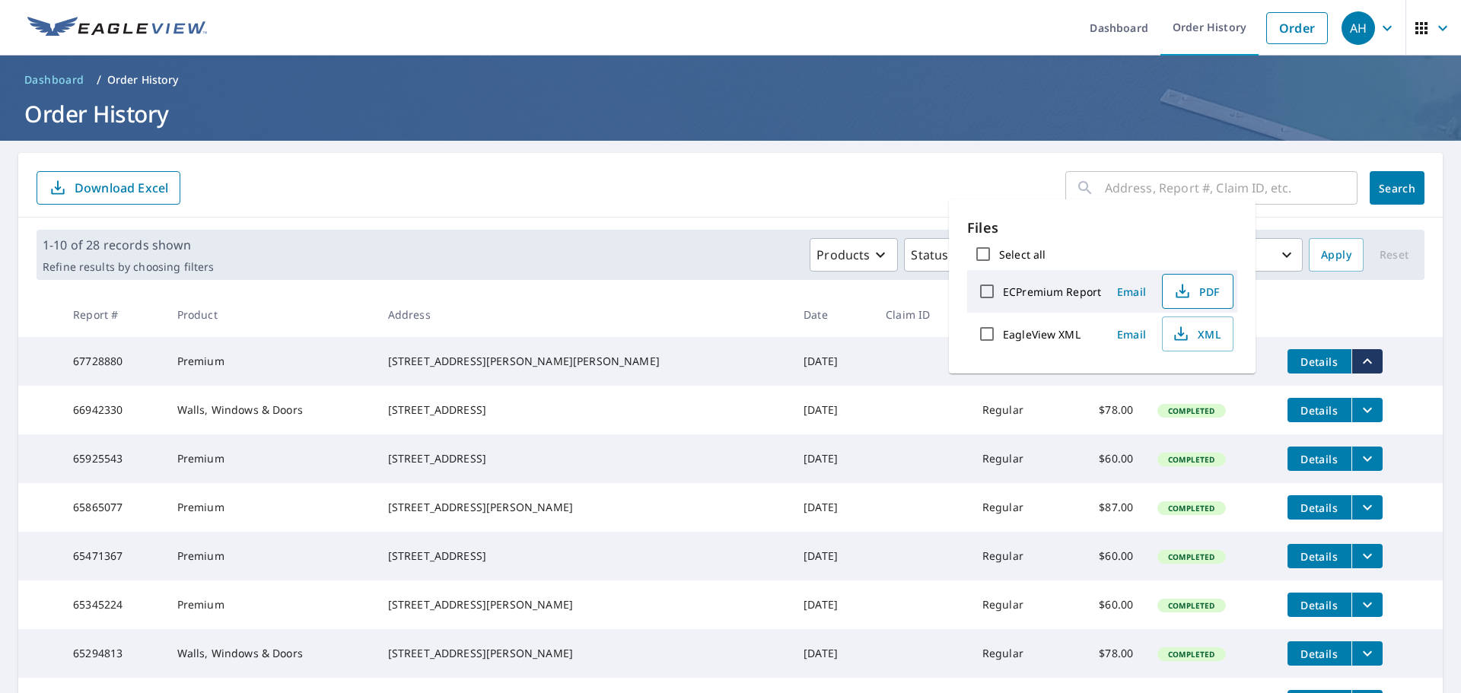
click at [1203, 293] on span "PDF" at bounding box center [1196, 291] width 49 height 18
click at [713, 32] on ul "Dashboard Order History Order" at bounding box center [776, 28] width 1120 height 56
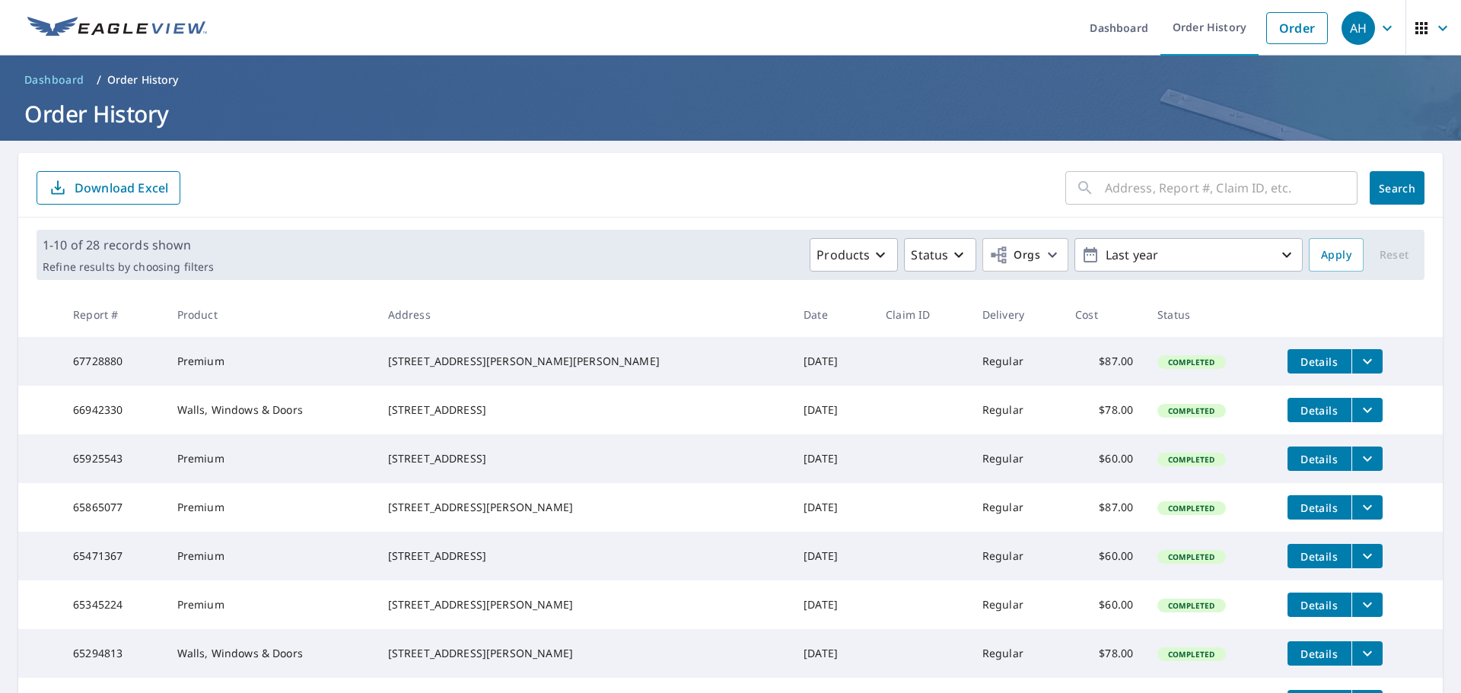
click at [1352, 362] on button "filesDropdownBtn-67728880" at bounding box center [1367, 361] width 31 height 24
